Goal: Task Accomplishment & Management: Use online tool/utility

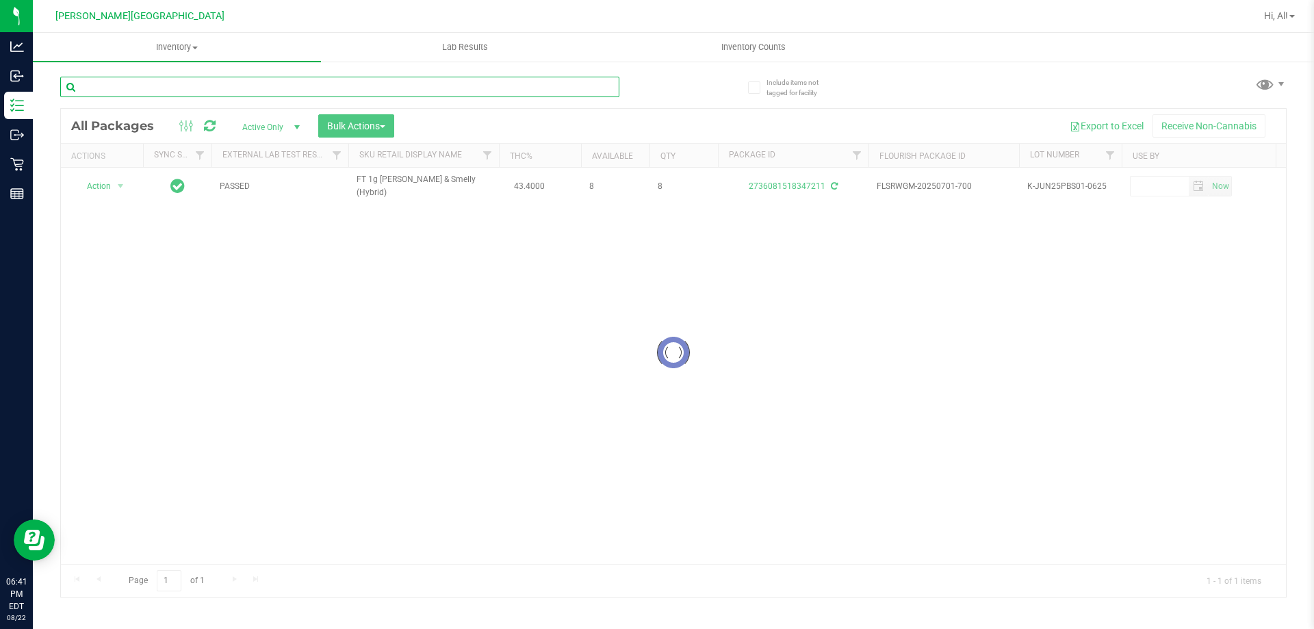
click at [572, 81] on input "text" at bounding box center [339, 87] width 559 height 21
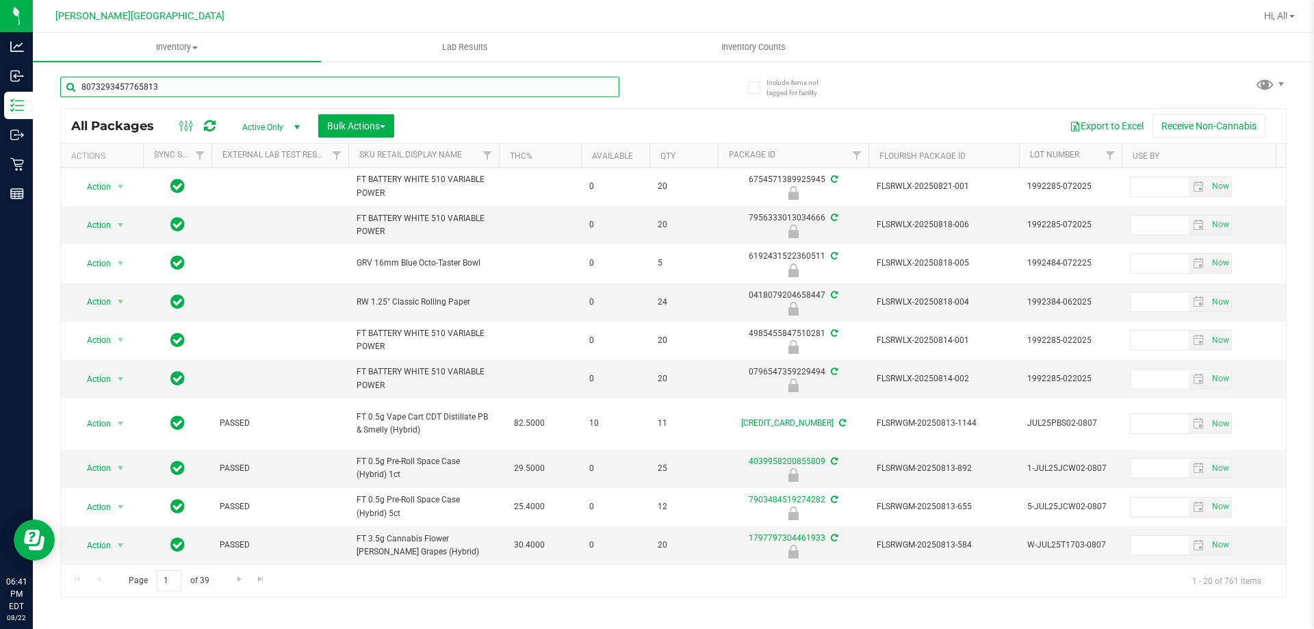
type input "8073293457765813"
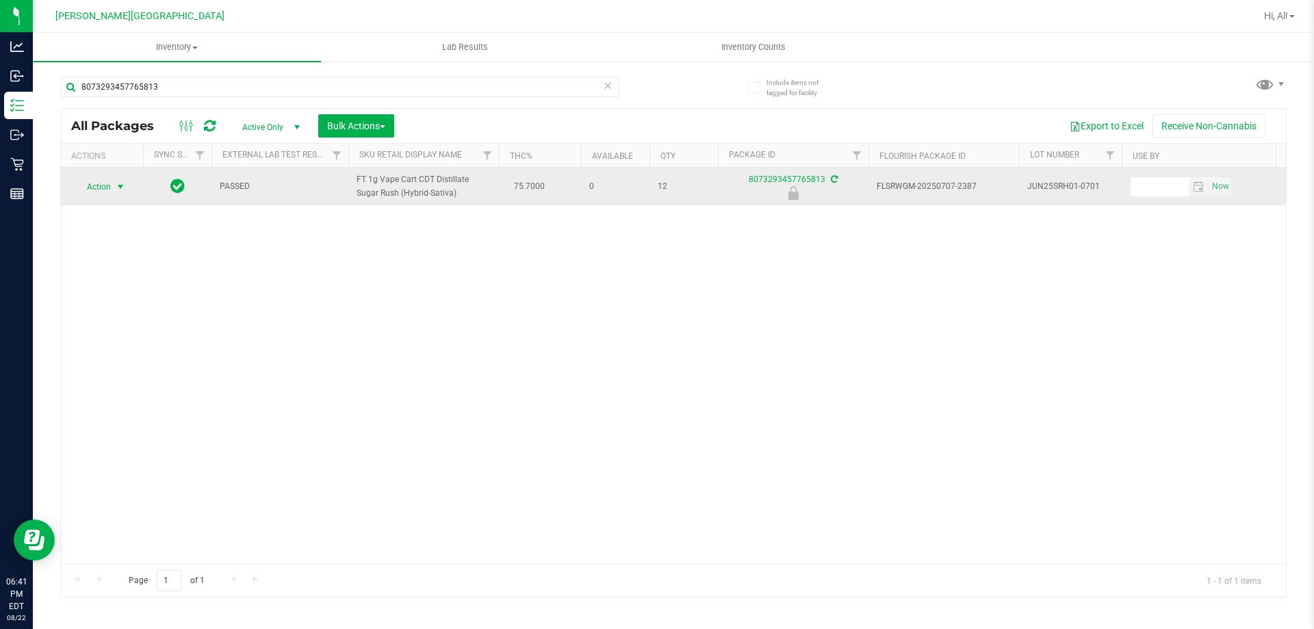
click at [112, 191] on span "select" at bounding box center [120, 186] width 17 height 19
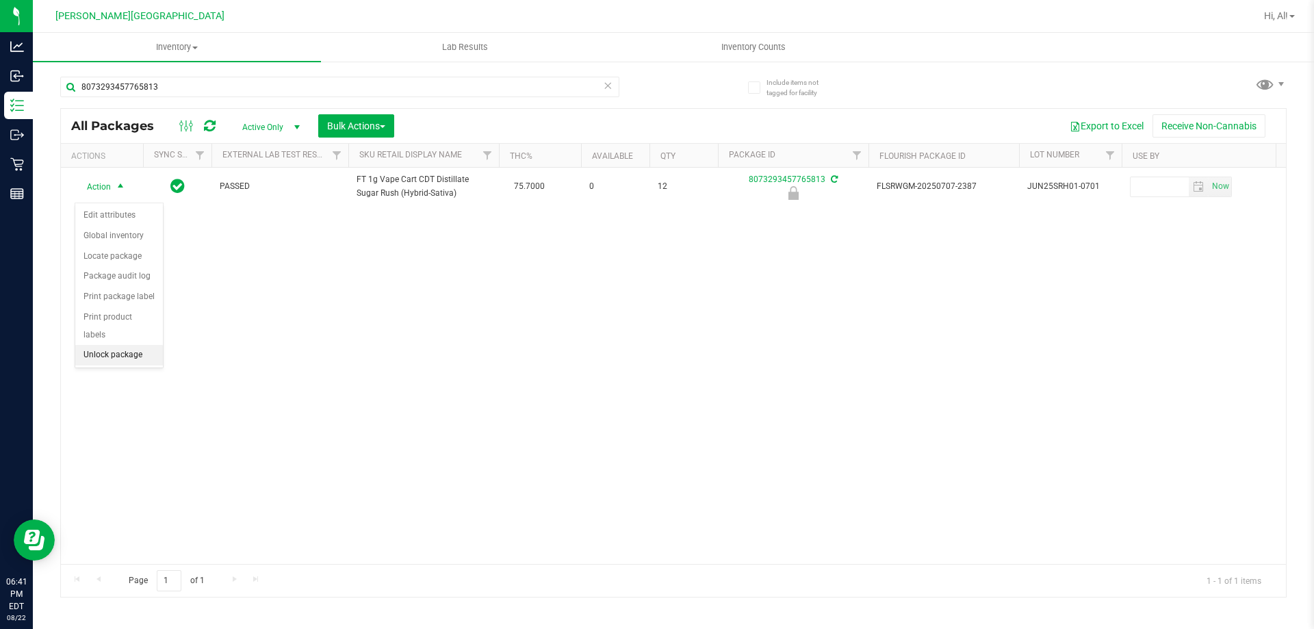
click at [117, 345] on li "Unlock package" at bounding box center [119, 355] width 88 height 21
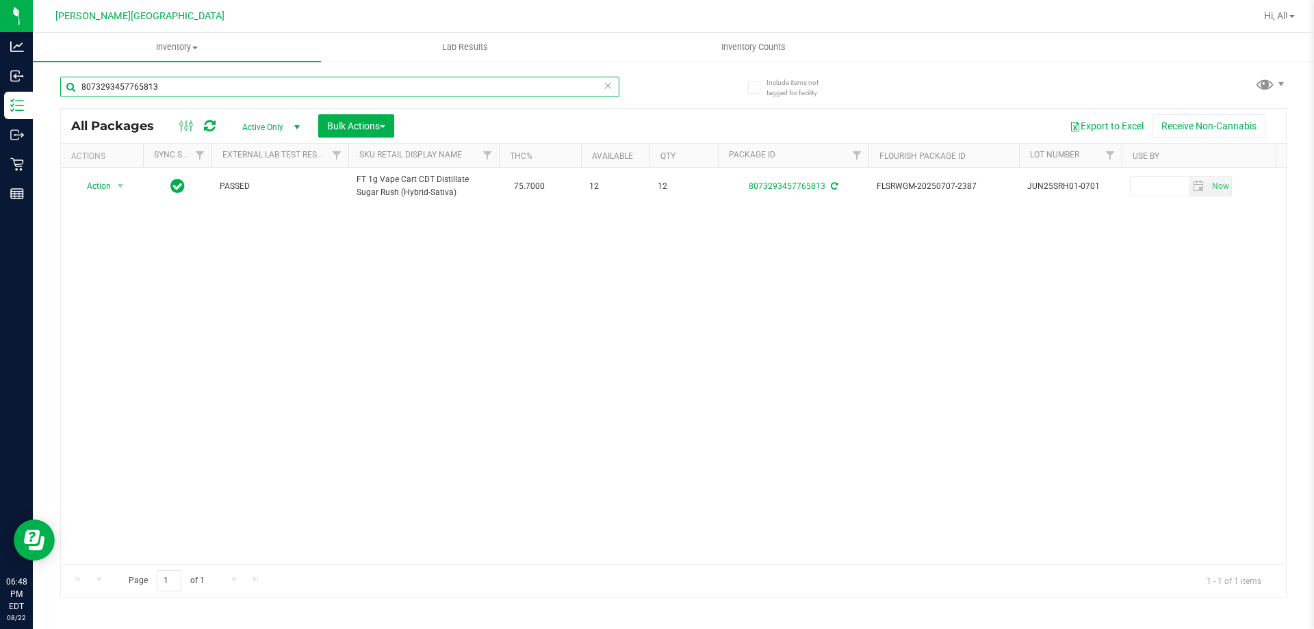
click at [151, 80] on input "8073293457765813" at bounding box center [339, 87] width 559 height 21
type input "elr"
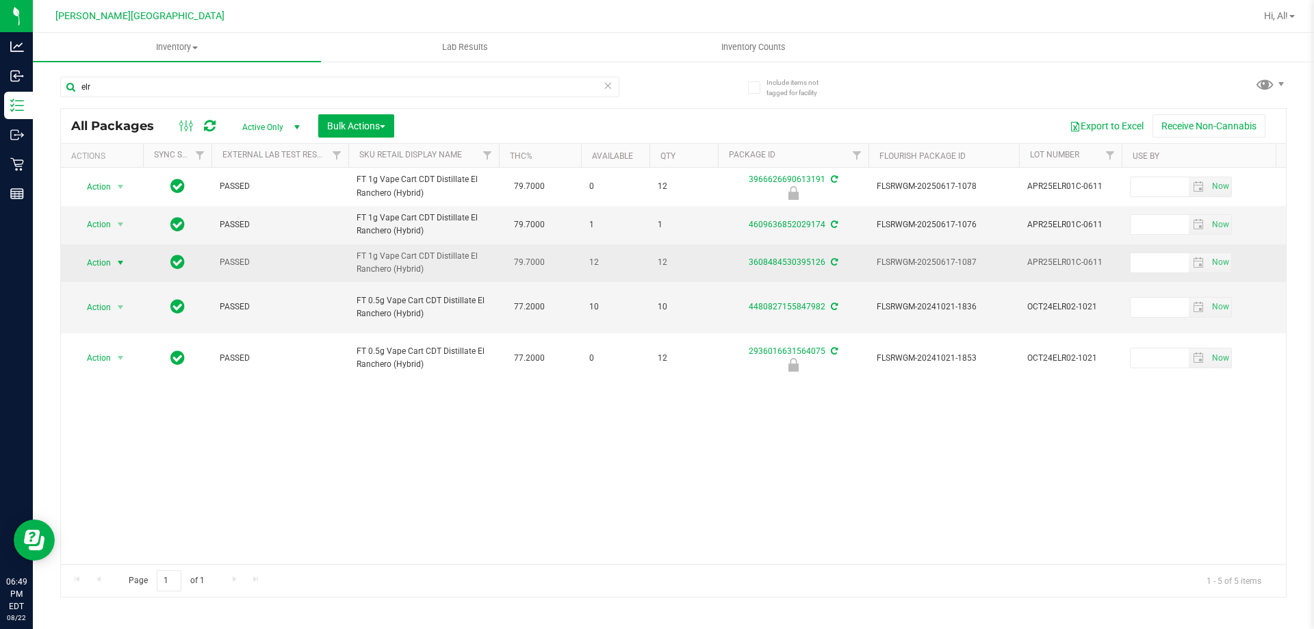
click at [102, 261] on span "Action" at bounding box center [93, 262] width 37 height 19
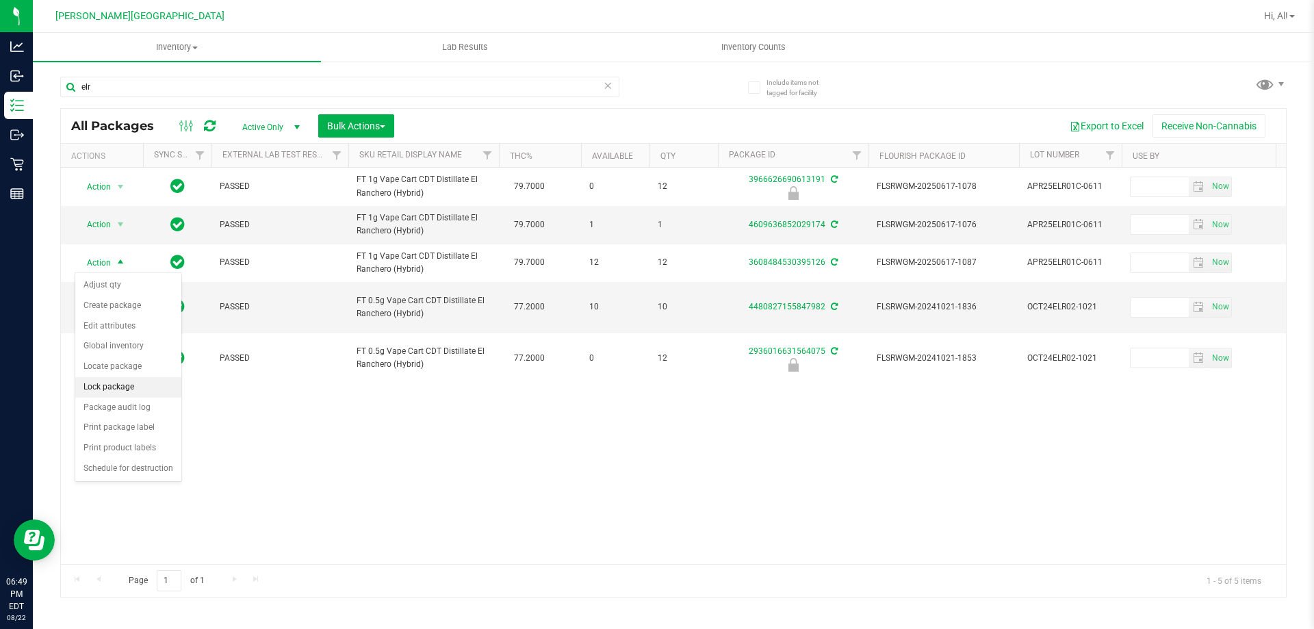
click at [138, 389] on li "Lock package" at bounding box center [128, 387] width 106 height 21
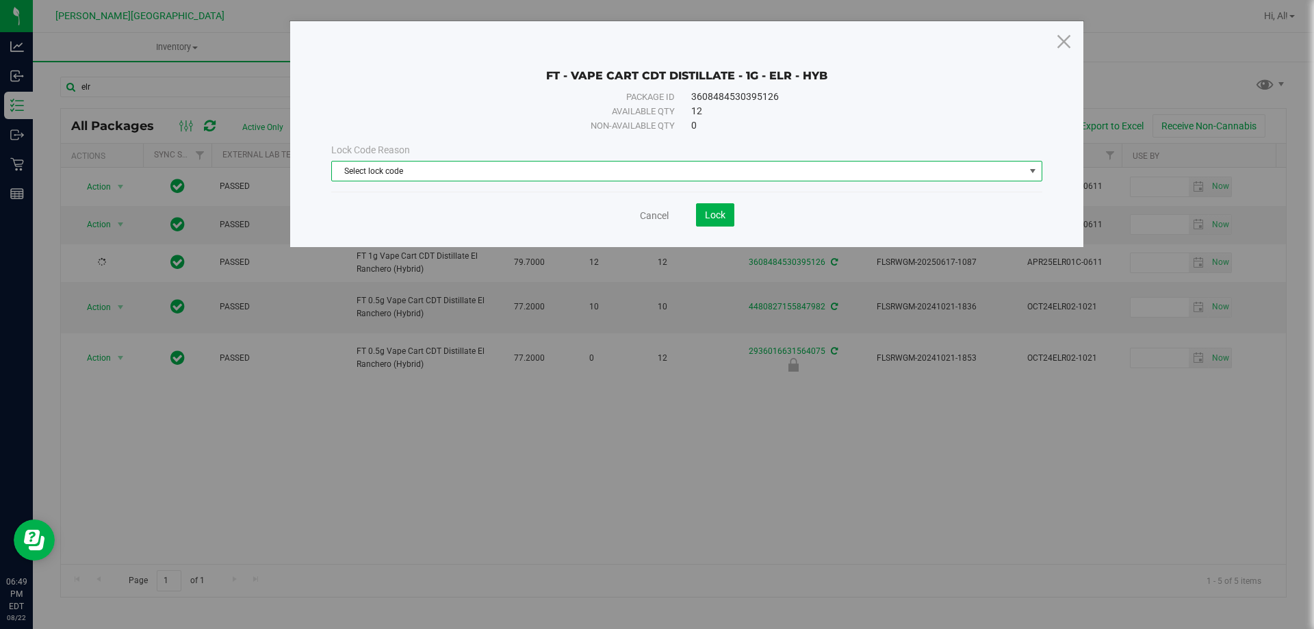
click at [539, 170] on span "Select lock code" at bounding box center [678, 171] width 693 height 19
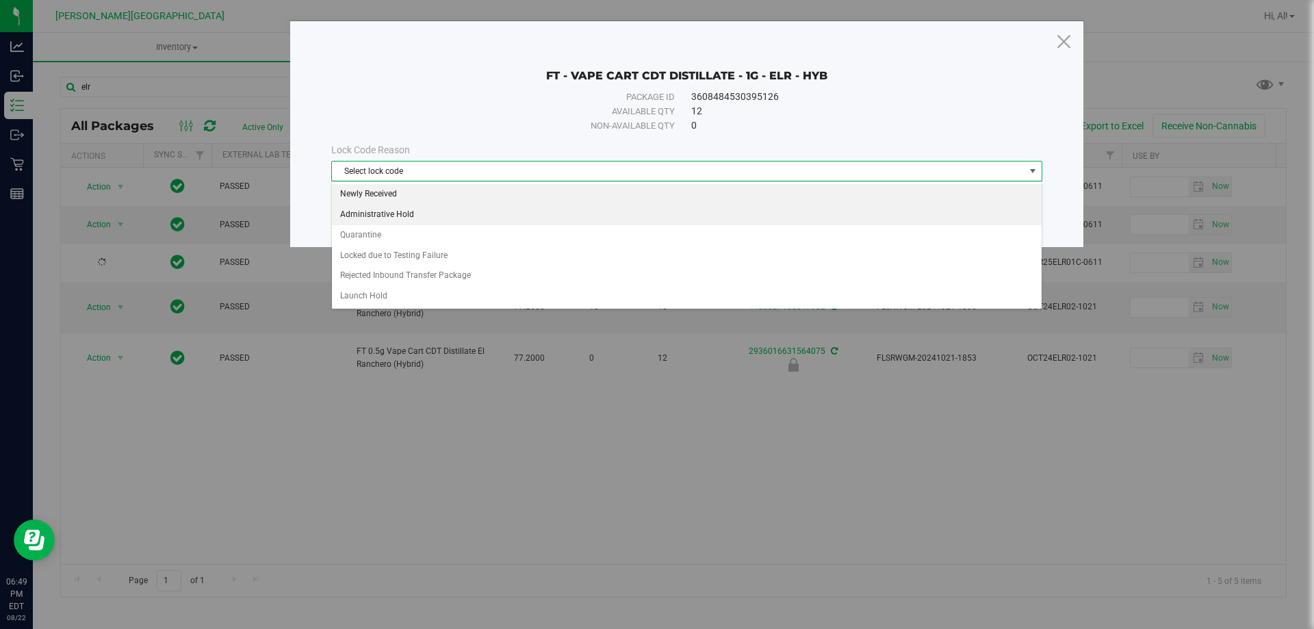
click at [518, 204] on li "Newly Received" at bounding box center [687, 194] width 710 height 21
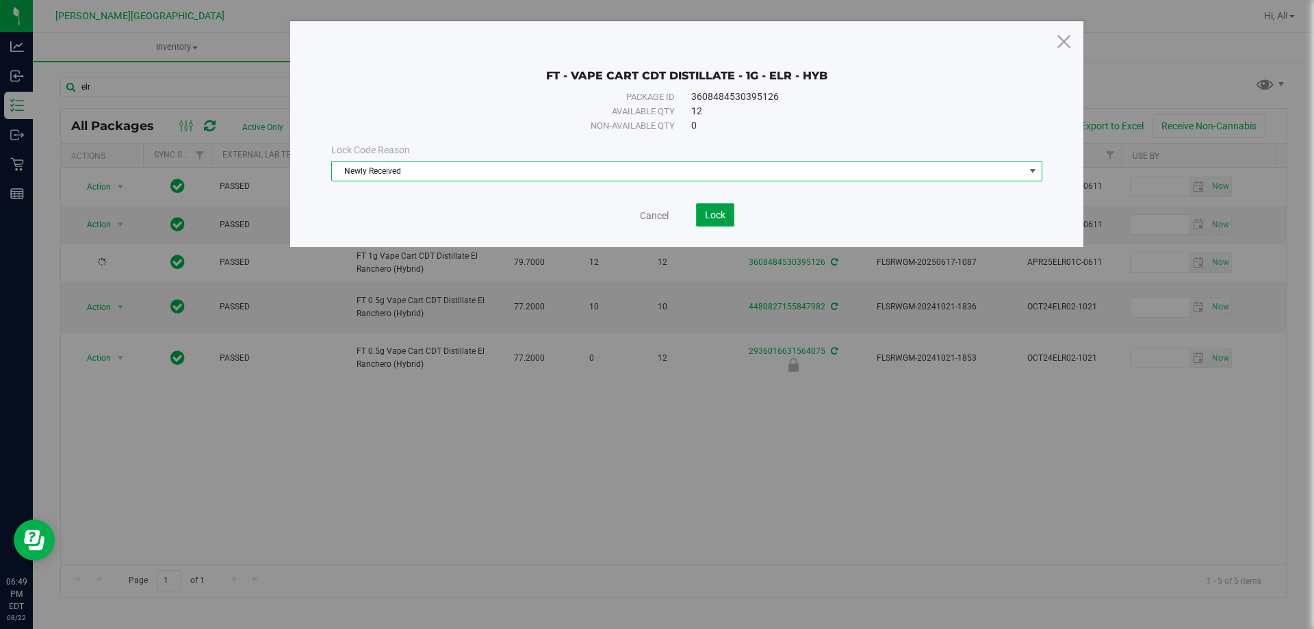
click at [724, 216] on span "Lock" at bounding box center [715, 214] width 21 height 11
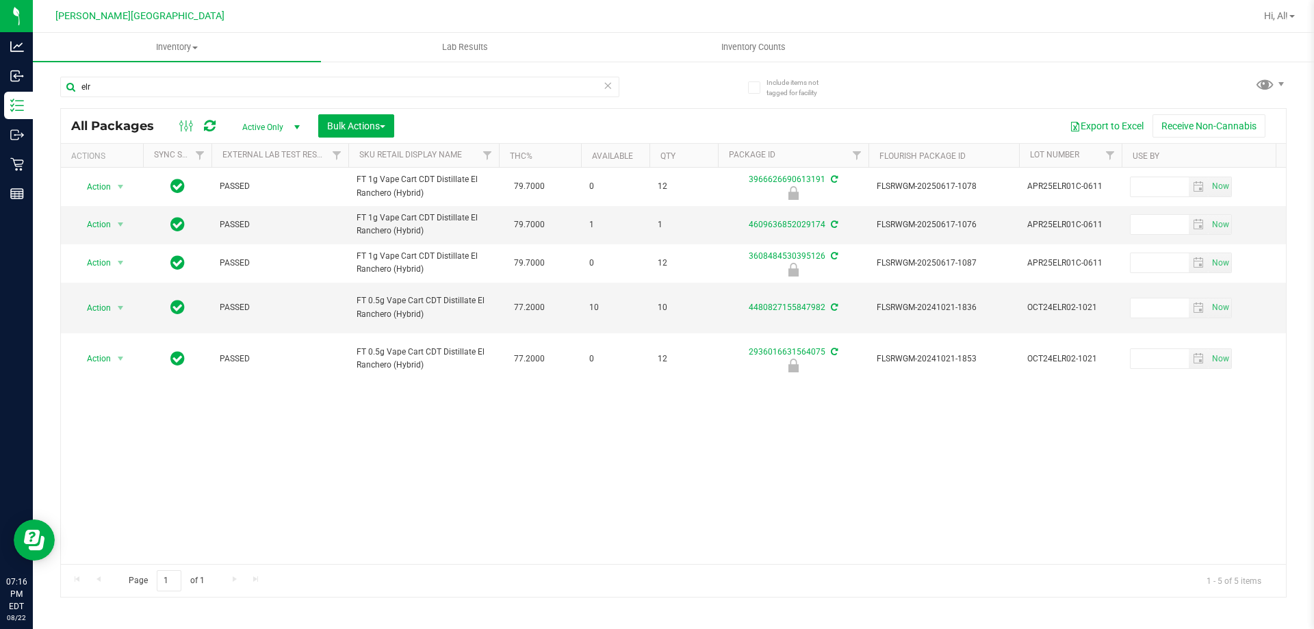
click at [608, 88] on icon at bounding box center [608, 85] width 10 height 16
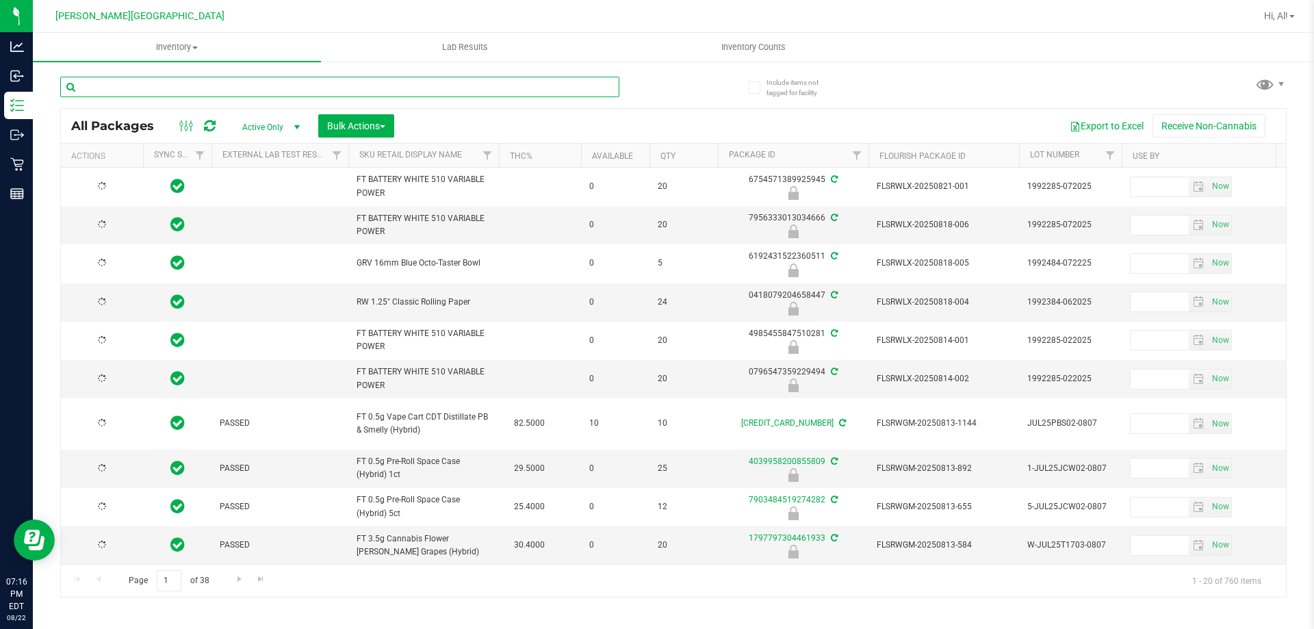
click at [557, 88] on input "text" at bounding box center [339, 87] width 559 height 21
type input "4355846859126564"
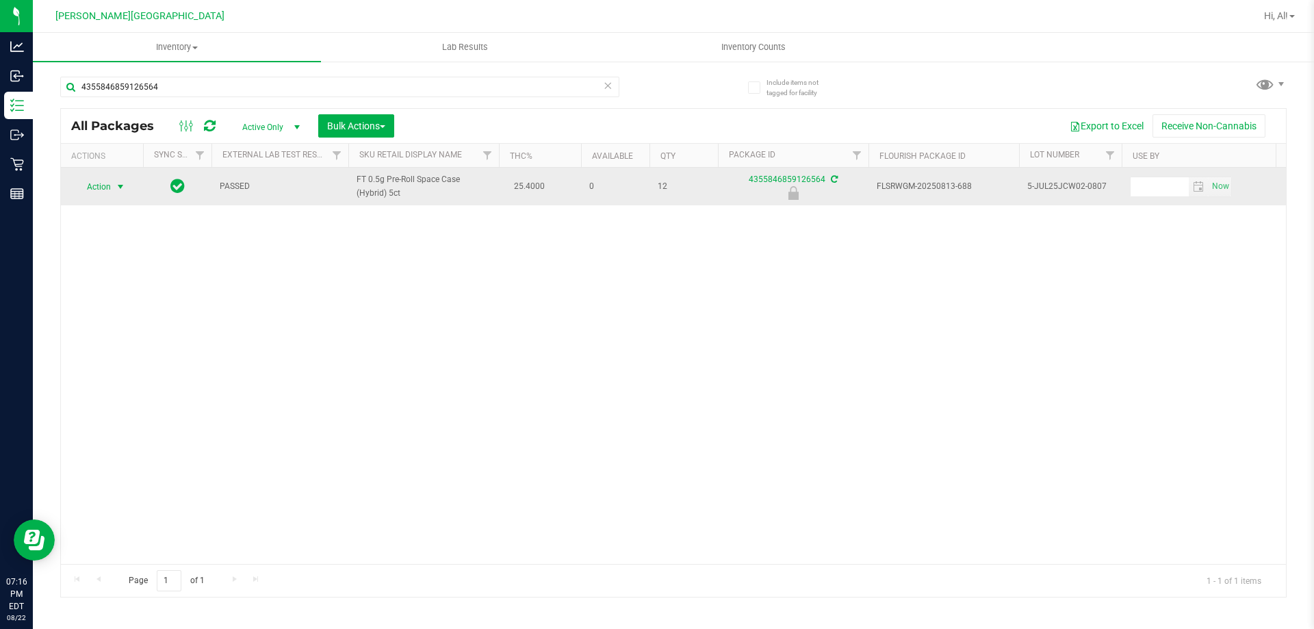
click at [110, 185] on span "Action" at bounding box center [93, 186] width 37 height 19
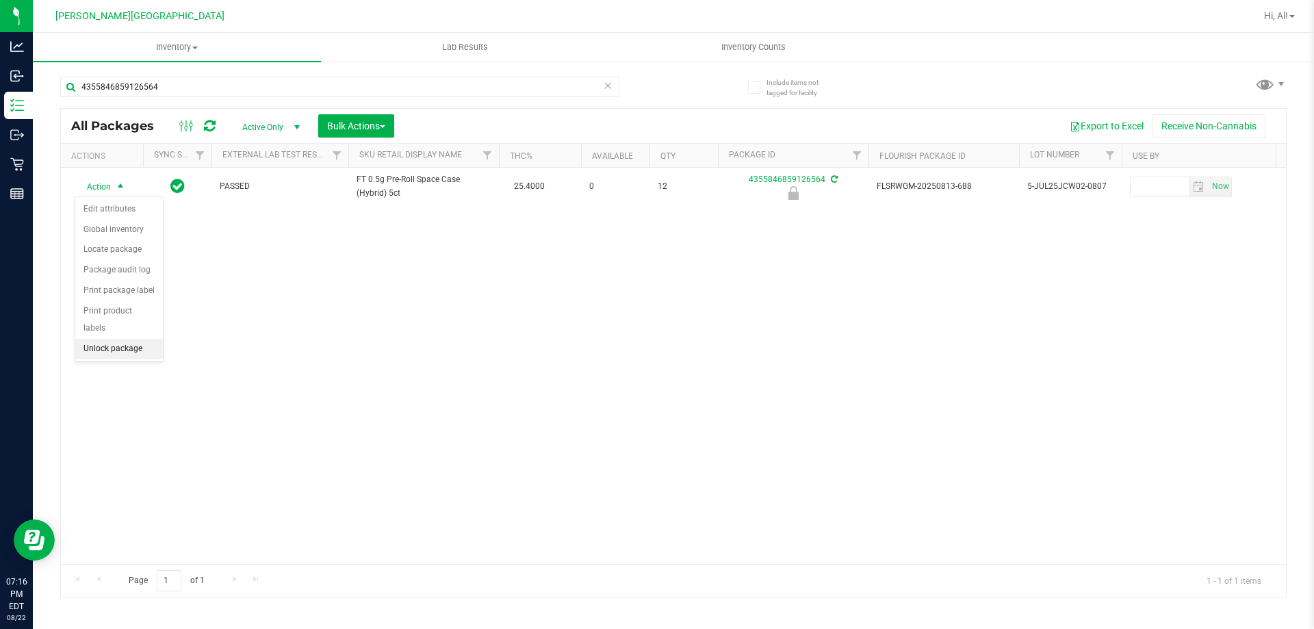
click at [120, 339] on li "Unlock package" at bounding box center [119, 349] width 88 height 21
click at [609, 87] on icon at bounding box center [608, 85] width 10 height 16
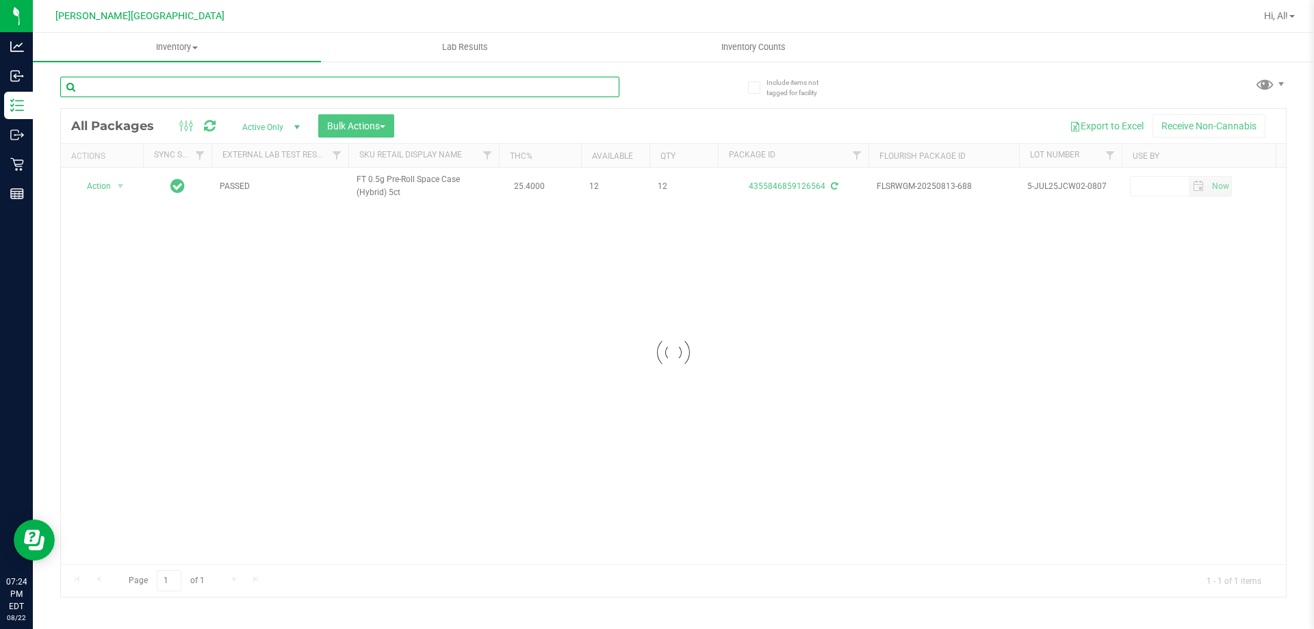
click at [583, 88] on input "text" at bounding box center [339, 87] width 559 height 21
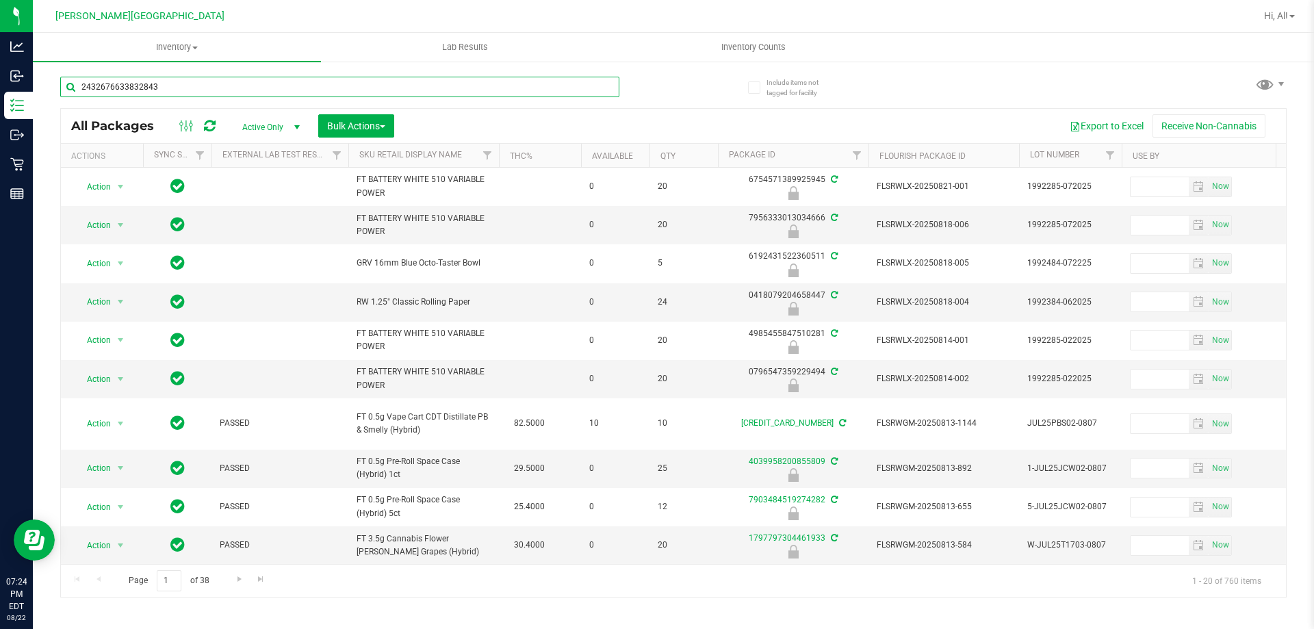
type input "2432676633832843"
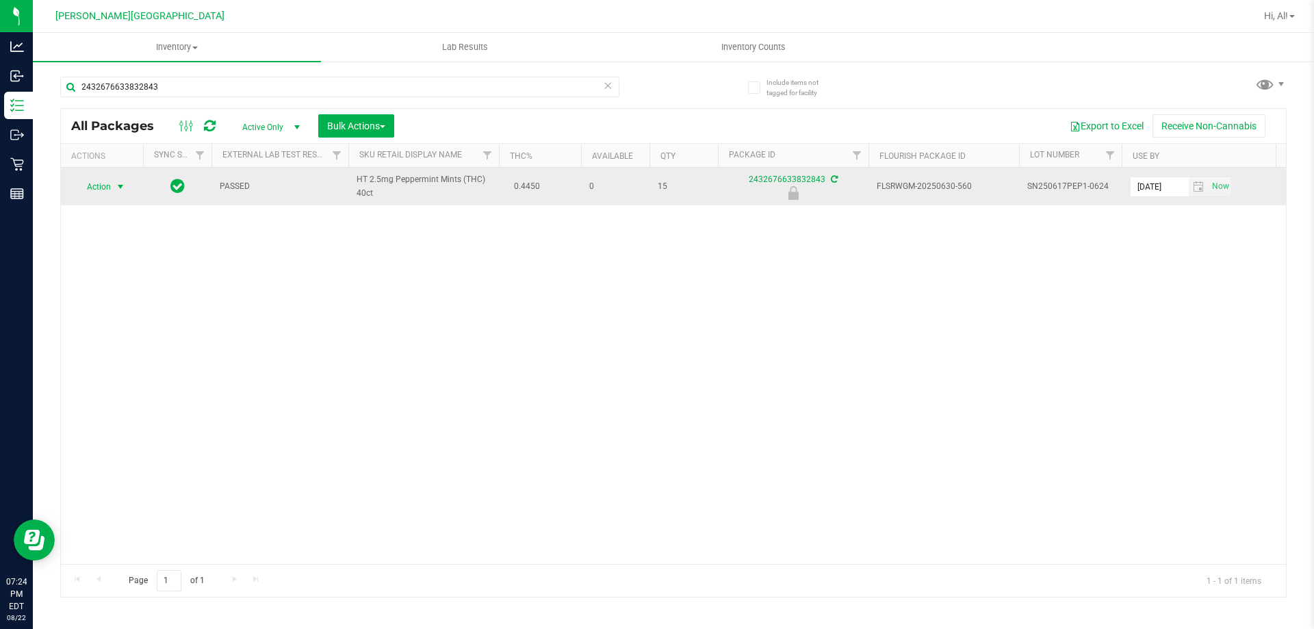
click at [120, 189] on span "select" at bounding box center [120, 186] width 11 height 11
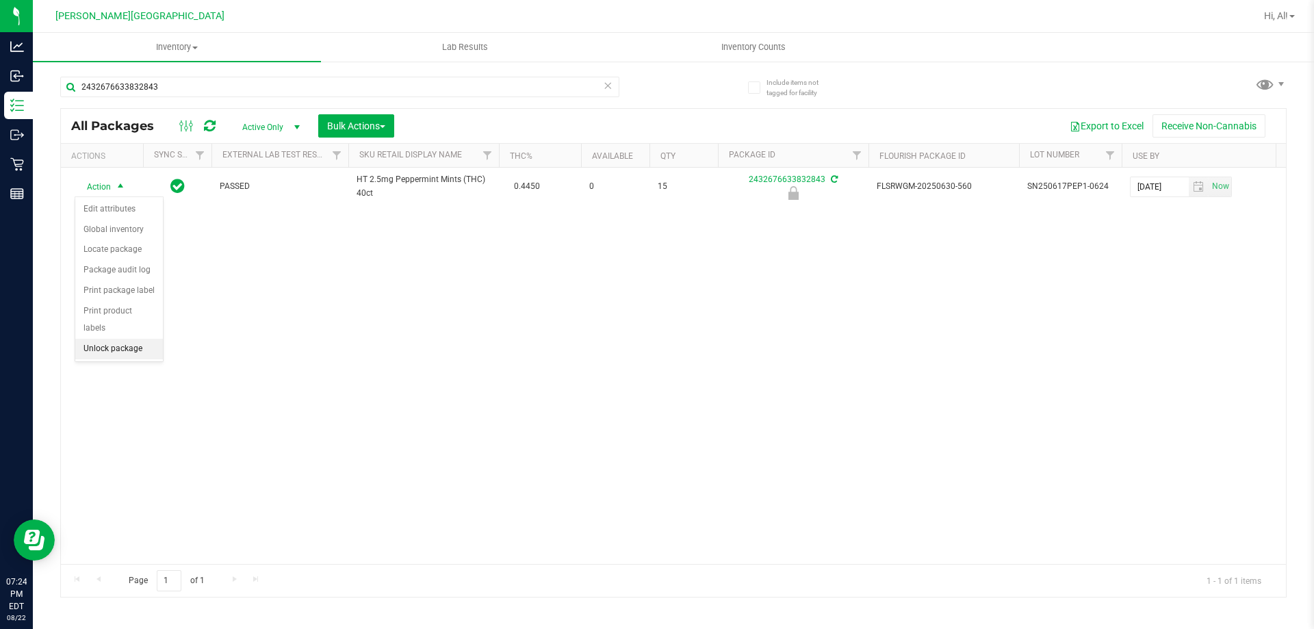
click at [133, 339] on li "Unlock package" at bounding box center [119, 349] width 88 height 21
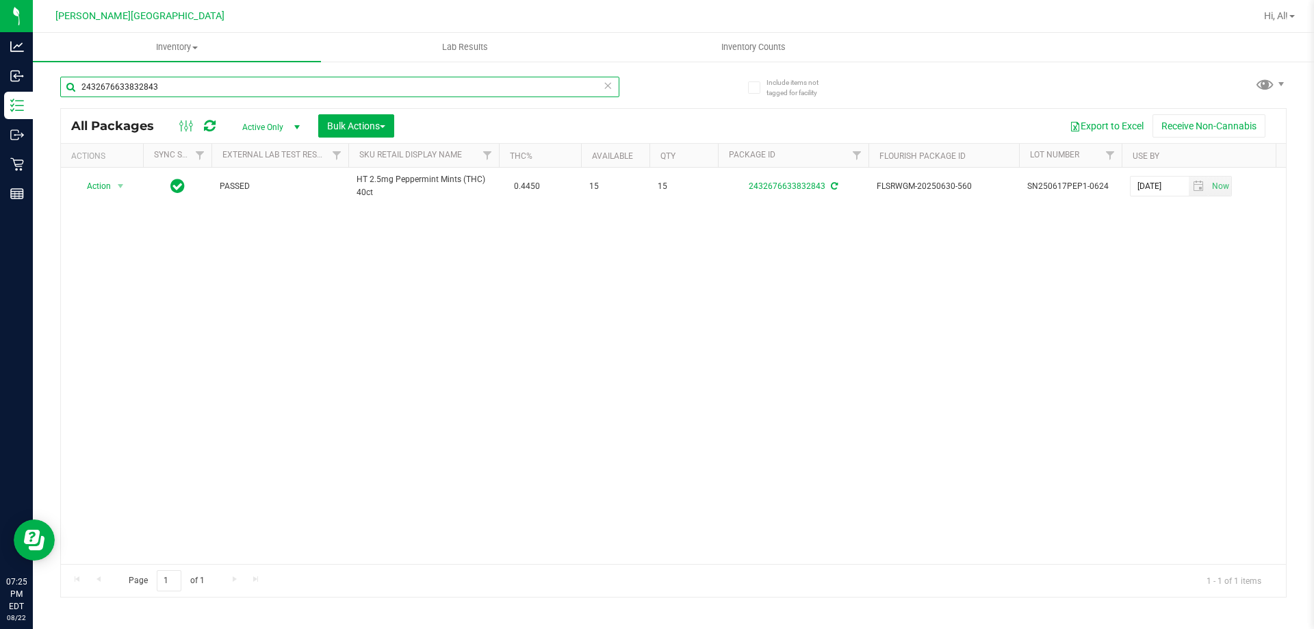
click at [598, 90] on input "2432676633832843" at bounding box center [339, 87] width 559 height 21
click at [604, 90] on icon at bounding box center [608, 85] width 10 height 16
click at [462, 87] on input "text" at bounding box center [339, 87] width 559 height 21
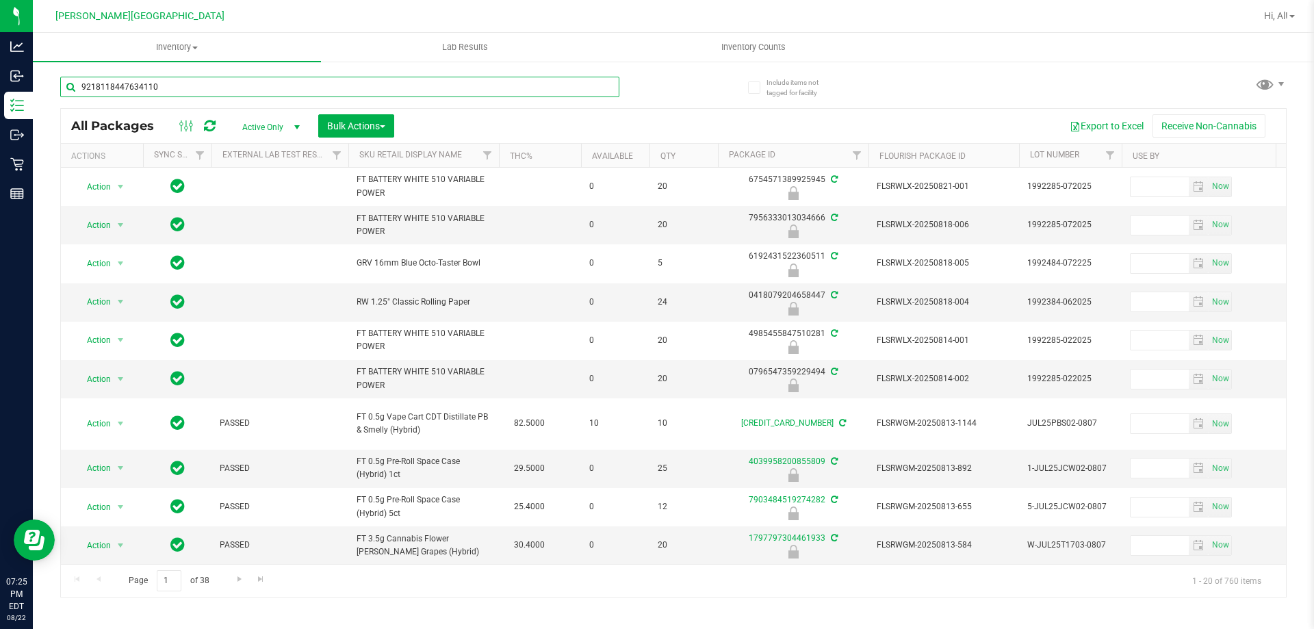
type input "9218118447634110"
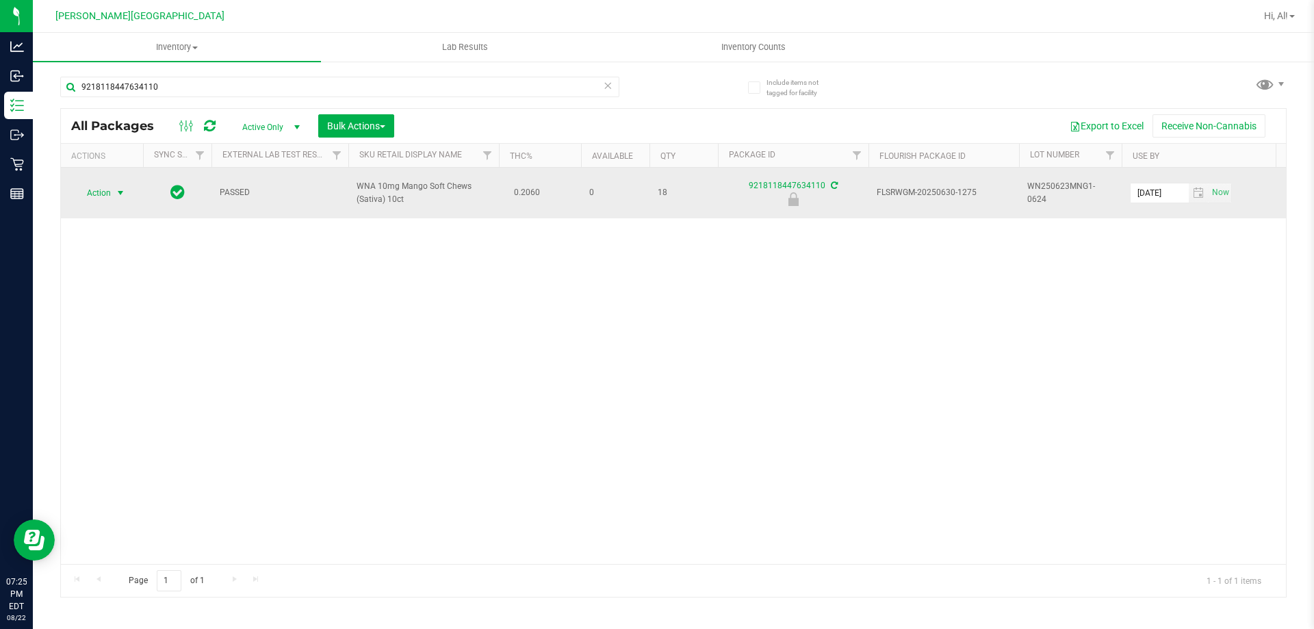
click at [108, 195] on span "Action" at bounding box center [93, 192] width 37 height 19
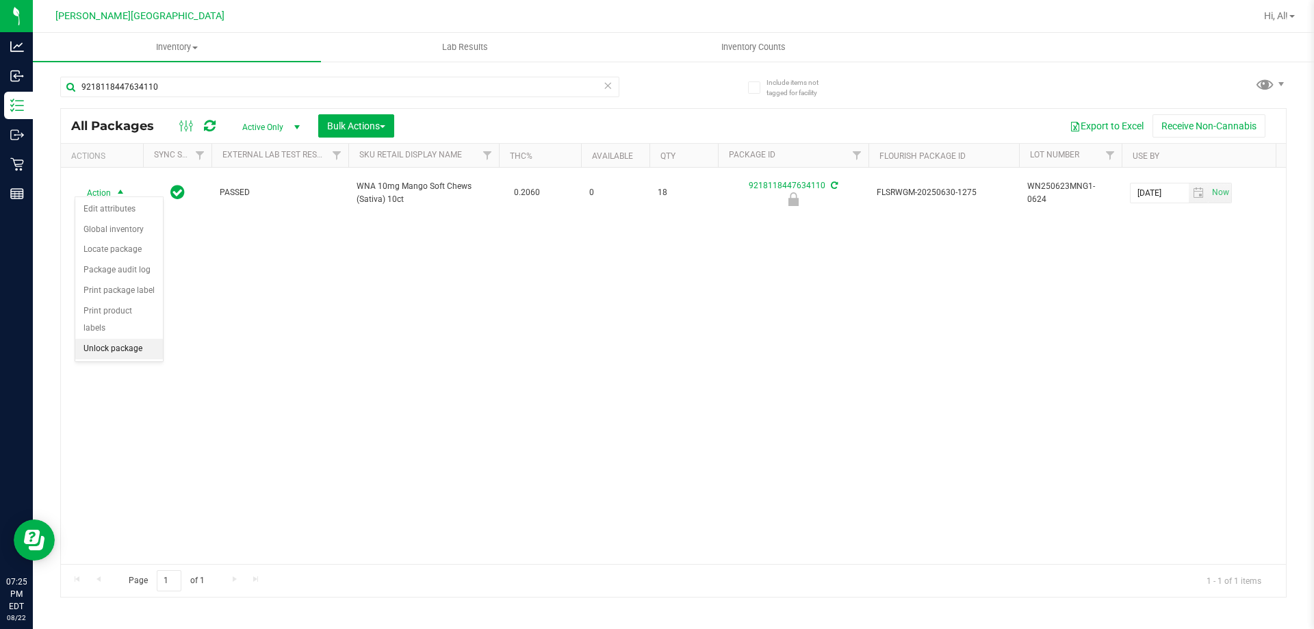
click at [151, 339] on li "Unlock package" at bounding box center [119, 349] width 88 height 21
